Goal: Find specific page/section: Find specific page/section

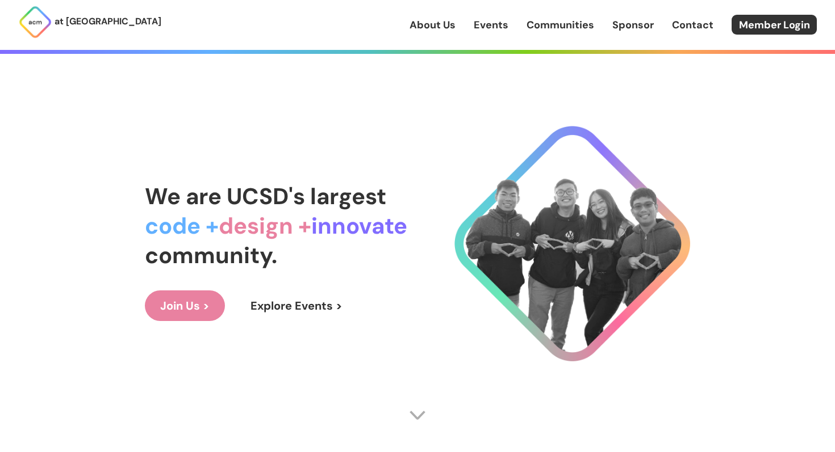
click at [502, 28] on link "Events" at bounding box center [490, 25] width 35 height 15
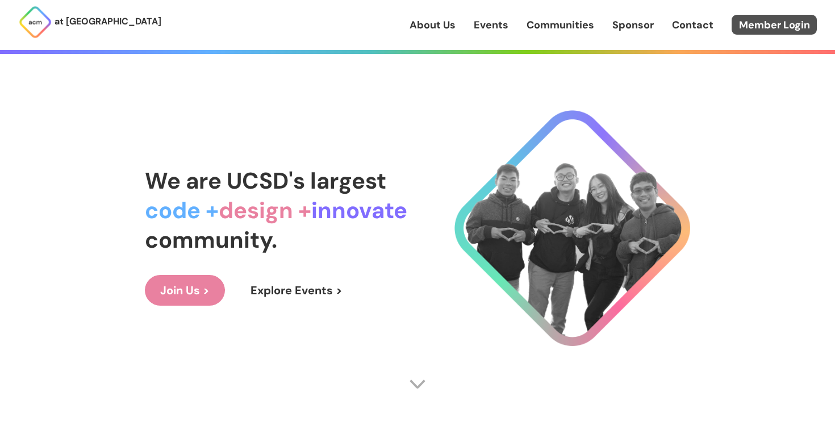
click at [773, 19] on link "Member Login" at bounding box center [773, 25] width 85 height 20
